Goal: Transaction & Acquisition: Purchase product/service

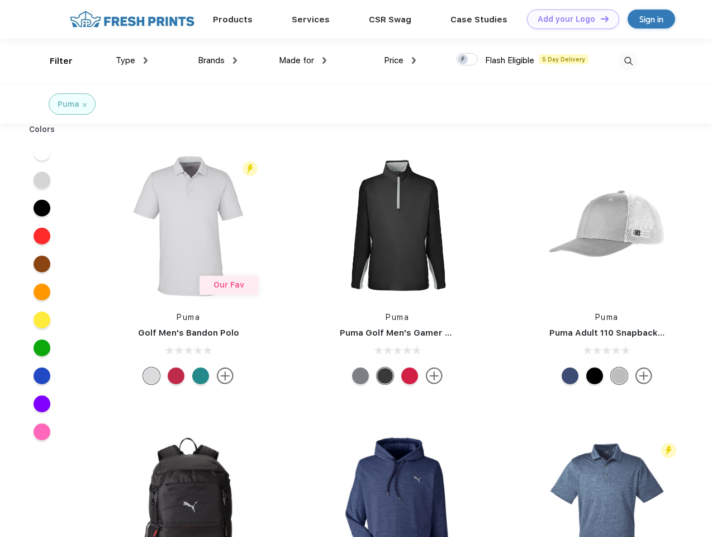
click at [569, 19] on link "Add your Logo Design Tool" at bounding box center [573, 20] width 92 height 20
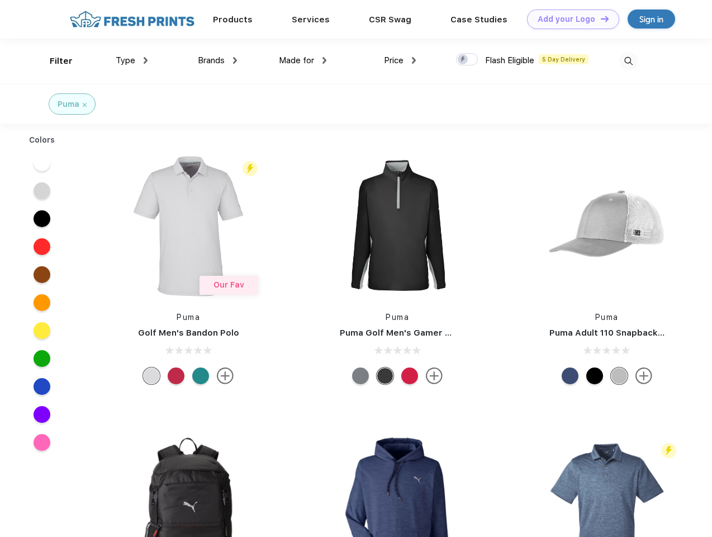
click at [0, 0] on div "Design Tool" at bounding box center [0, 0] width 0 height 0
click at [600, 18] on link "Add your Logo Design Tool" at bounding box center [573, 20] width 92 height 20
click at [54, 61] on div "Filter" at bounding box center [61, 61] width 23 height 13
click at [132, 60] on span "Type" at bounding box center [126, 60] width 20 height 10
click at [218, 60] on span "Brands" at bounding box center [211, 60] width 27 height 10
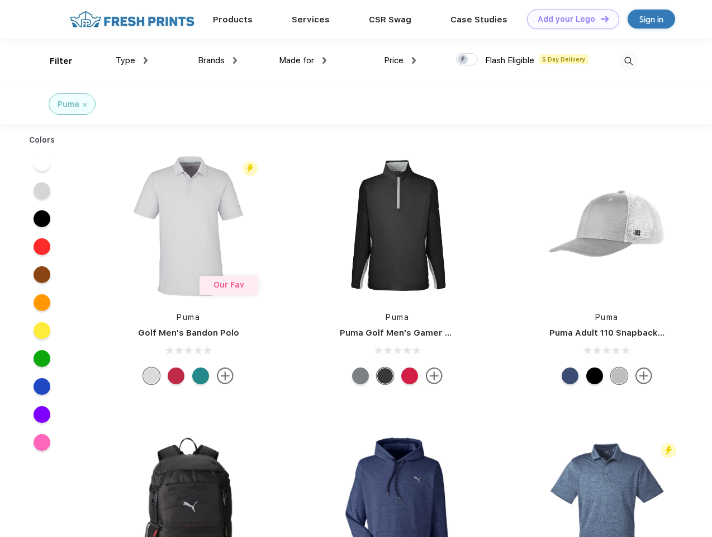
click at [303, 60] on span "Made for" at bounding box center [296, 60] width 35 height 10
click at [400, 60] on span "Price" at bounding box center [394, 60] width 20 height 10
click at [467, 60] on div at bounding box center [467, 59] width 22 height 12
click at [464, 60] on input "checkbox" at bounding box center [459, 56] width 7 height 7
click at [628, 61] on img at bounding box center [629, 61] width 18 height 18
